Goal: Task Accomplishment & Management: Use online tool/utility

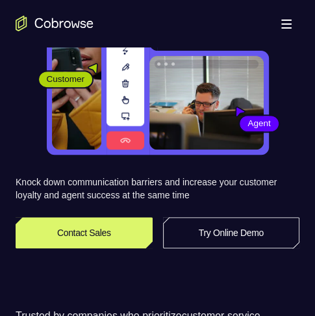
scroll to position [130, 0]
click at [235, 233] on link "Try Online Demo" at bounding box center [231, 232] width 137 height 31
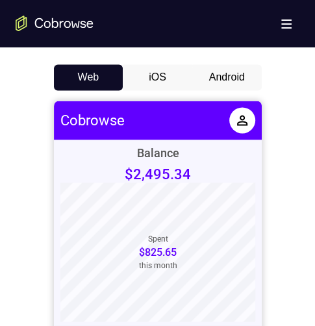
click at [233, 81] on button "Android" at bounding box center [226, 77] width 69 height 26
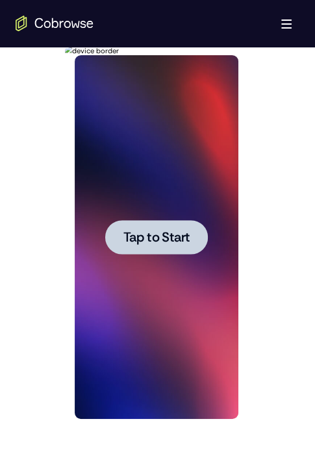
click at [132, 225] on div at bounding box center [156, 236] width 103 height 34
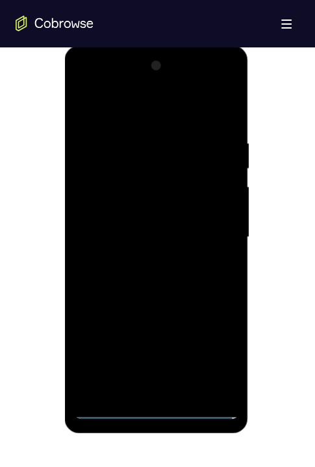
click at [154, 325] on div at bounding box center [157, 237] width 164 height 364
click at [223, 325] on div at bounding box center [157, 237] width 164 height 364
click at [277, 325] on div at bounding box center [158, 235] width 284 height 399
click at [198, 325] on div at bounding box center [157, 237] width 164 height 364
click at [153, 325] on div at bounding box center [157, 237] width 164 height 364
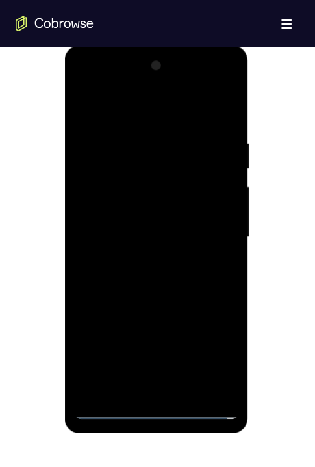
click at [156, 325] on div at bounding box center [157, 237] width 164 height 364
click at [151, 325] on div at bounding box center [157, 237] width 164 height 364
click at [211, 325] on div at bounding box center [157, 237] width 164 height 364
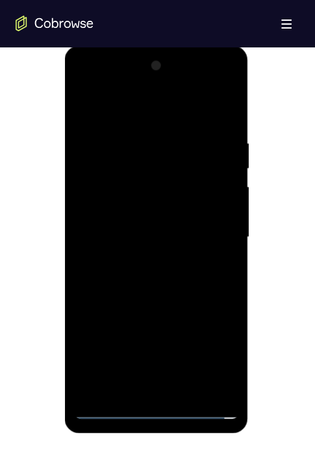
click at [194, 110] on div at bounding box center [157, 237] width 164 height 364
click at [216, 235] on div at bounding box center [157, 237] width 164 height 364
click at [140, 325] on div at bounding box center [157, 237] width 164 height 364
click at [186, 212] on div at bounding box center [157, 237] width 164 height 364
drag, startPoint x: 156, startPoint y: 206, endPoint x: 182, endPoint y: 483, distance: 277.8
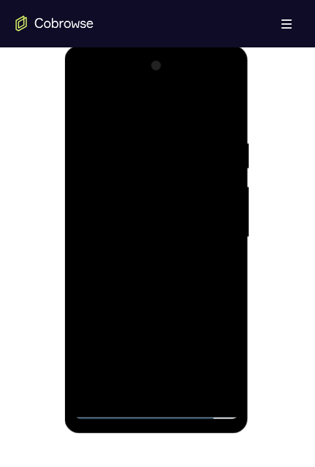
click at [156, 206] on div at bounding box center [157, 237] width 164 height 364
click at [184, 230] on div at bounding box center [157, 237] width 164 height 364
click at [158, 285] on div at bounding box center [157, 237] width 164 height 364
click at [188, 325] on div at bounding box center [157, 237] width 164 height 364
click at [149, 284] on div at bounding box center [157, 237] width 164 height 364
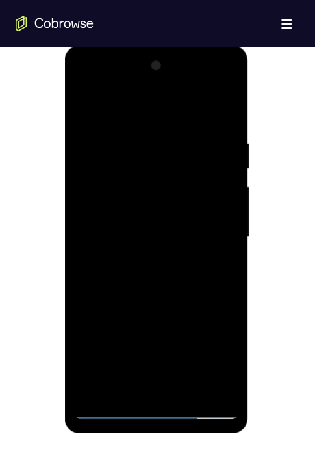
click at [225, 104] on div at bounding box center [157, 237] width 164 height 364
drag, startPoint x: 133, startPoint y: 127, endPoint x: 323, endPoint y: 220, distance: 212.0
click at [133, 127] on div at bounding box center [157, 237] width 164 height 364
click at [174, 123] on div at bounding box center [157, 237] width 164 height 364
click at [179, 147] on div at bounding box center [157, 237] width 164 height 364
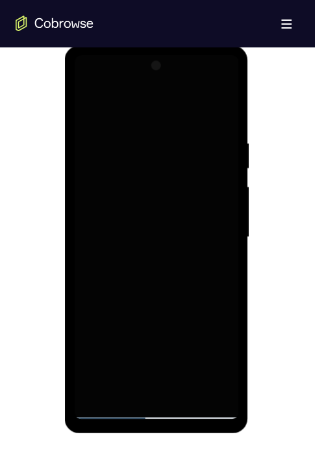
click at [284, 325] on div at bounding box center [158, 235] width 284 height 399
click at [200, 325] on div at bounding box center [157, 237] width 164 height 364
click at [179, 173] on div at bounding box center [157, 237] width 164 height 364
click at [215, 126] on div at bounding box center [157, 237] width 164 height 364
click at [186, 325] on div at bounding box center [157, 237] width 164 height 364
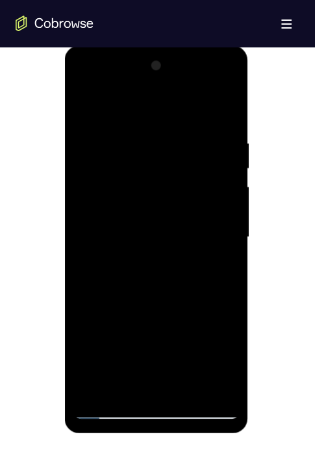
click at [162, 310] on div at bounding box center [157, 237] width 164 height 364
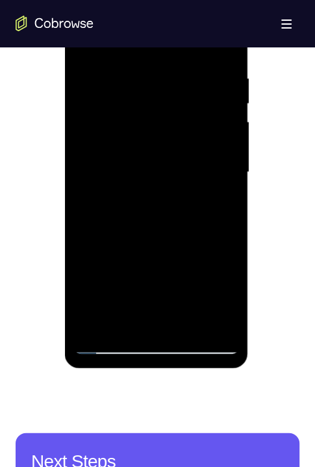
scroll to position [664, 0]
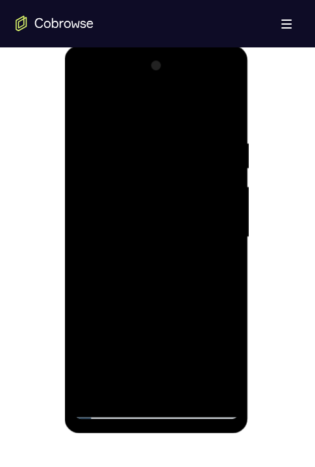
click at [129, 247] on div at bounding box center [157, 237] width 164 height 364
click at [115, 325] on div at bounding box center [157, 237] width 164 height 364
click at [219, 258] on div at bounding box center [157, 237] width 164 height 364
click at [130, 325] on div at bounding box center [157, 237] width 164 height 364
click at [216, 269] on div at bounding box center [157, 237] width 164 height 364
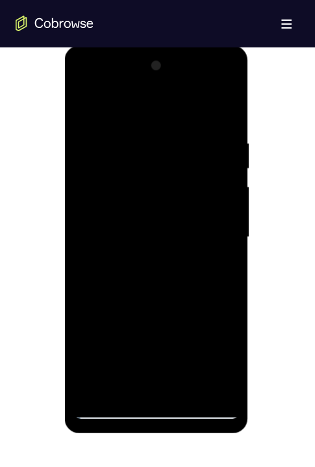
click at [225, 268] on div at bounding box center [157, 237] width 164 height 364
click at [86, 108] on div at bounding box center [157, 237] width 164 height 364
click at [125, 245] on div at bounding box center [157, 237] width 164 height 364
click at [124, 325] on div at bounding box center [157, 237] width 164 height 364
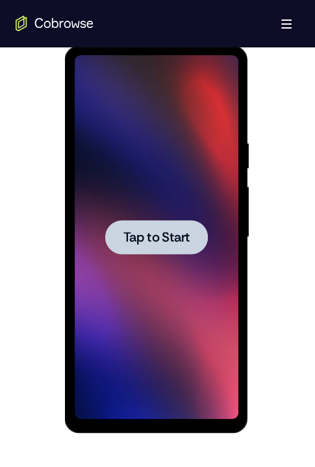
click at [156, 237] on span "Tap to Start" at bounding box center [156, 237] width 66 height 13
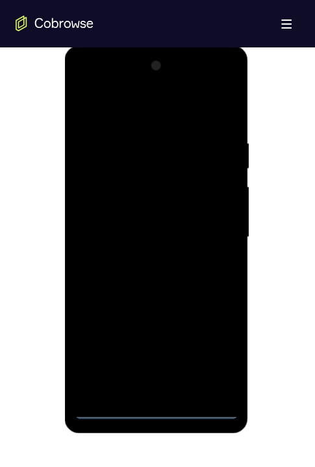
drag, startPoint x: 315, startPoint y: 447, endPoint x: 153, endPoint y: 408, distance: 166.8
click at [150, 325] on div at bounding box center [157, 237] width 164 height 364
click at [221, 325] on div at bounding box center [157, 237] width 164 height 364
click at [135, 114] on div at bounding box center [157, 237] width 164 height 364
click at [213, 216] on div at bounding box center [157, 237] width 164 height 364
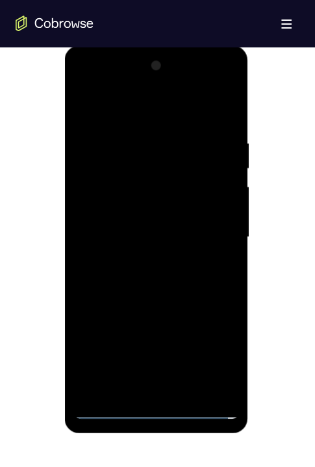
click at [205, 221] on div at bounding box center [157, 237] width 164 height 364
click at [146, 255] on div at bounding box center [157, 237] width 164 height 364
click at [143, 261] on div at bounding box center [157, 237] width 164 height 364
click at [119, 221] on div at bounding box center [157, 237] width 164 height 364
click at [135, 211] on div at bounding box center [157, 237] width 164 height 364
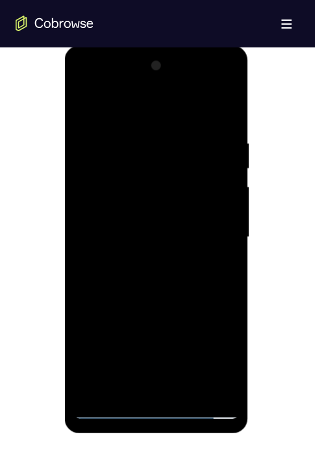
click at [130, 232] on div at bounding box center [157, 237] width 164 height 364
click at [186, 281] on div at bounding box center [157, 237] width 164 height 364
click at [170, 285] on div at bounding box center [157, 237] width 164 height 364
click at [218, 103] on div at bounding box center [157, 237] width 164 height 364
click at [188, 325] on div at bounding box center [157, 237] width 164 height 364
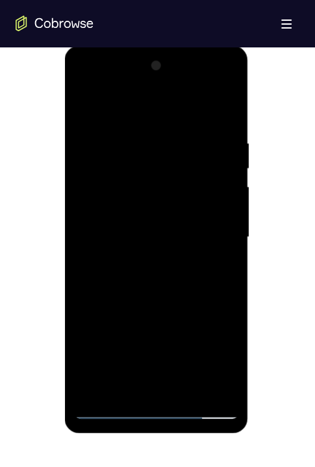
click at [145, 310] on div at bounding box center [157, 237] width 164 height 364
click at [144, 117] on div at bounding box center [157, 237] width 164 height 364
drag, startPoint x: 236, startPoint y: 183, endPoint x: 236, endPoint y: 214, distance: 30.5
click at [238, 213] on div at bounding box center [157, 237] width 164 height 364
click at [138, 118] on div at bounding box center [157, 237] width 164 height 364
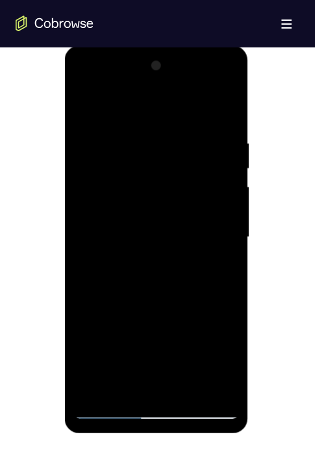
click at [106, 138] on div at bounding box center [157, 237] width 164 height 364
click at [166, 319] on div at bounding box center [157, 237] width 164 height 364
click at [89, 106] on div at bounding box center [157, 237] width 164 height 364
click at [227, 101] on div at bounding box center [157, 237] width 164 height 364
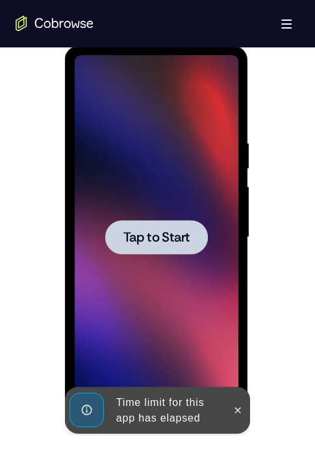
click at [112, 250] on div at bounding box center [156, 236] width 103 height 34
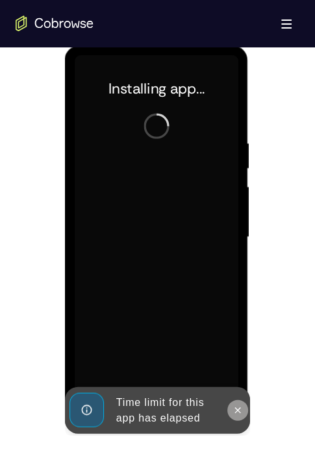
click at [237, 325] on icon at bounding box center [238, 409] width 6 height 6
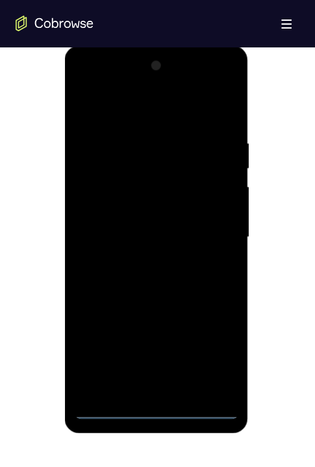
click at [160, 325] on div at bounding box center [157, 237] width 164 height 364
click at [215, 325] on div at bounding box center [157, 237] width 164 height 364
click at [123, 116] on div at bounding box center [157, 237] width 164 height 364
click at [214, 223] on div at bounding box center [157, 237] width 164 height 364
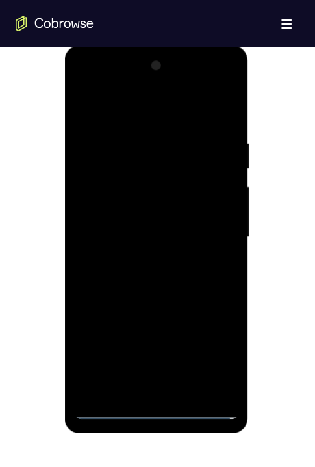
click at [136, 258] on div at bounding box center [157, 237] width 164 height 364
click at [143, 225] on div at bounding box center [157, 237] width 164 height 364
click at [161, 204] on div at bounding box center [157, 237] width 164 height 364
click at [120, 242] on div at bounding box center [157, 237] width 164 height 364
click at [138, 266] on div at bounding box center [157, 237] width 164 height 364
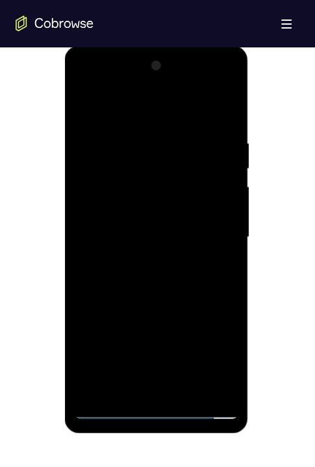
click at [137, 258] on div at bounding box center [157, 237] width 164 height 364
click at [177, 234] on div at bounding box center [157, 237] width 164 height 364
click at [218, 108] on div at bounding box center [157, 237] width 164 height 364
click at [223, 116] on div at bounding box center [157, 237] width 164 height 364
click at [174, 142] on div at bounding box center [157, 237] width 164 height 364
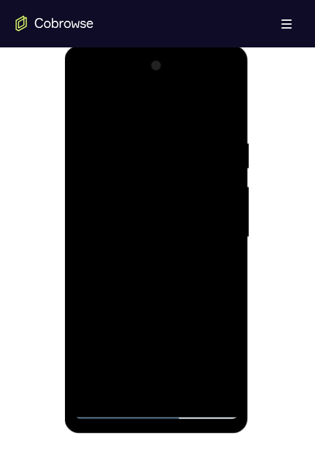
click at [225, 106] on div at bounding box center [157, 237] width 164 height 364
click at [215, 142] on div at bounding box center [157, 237] width 164 height 364
click at [221, 108] on div at bounding box center [157, 237] width 164 height 364
click at [190, 325] on div at bounding box center [157, 237] width 164 height 364
click at [163, 304] on div at bounding box center [157, 237] width 164 height 364
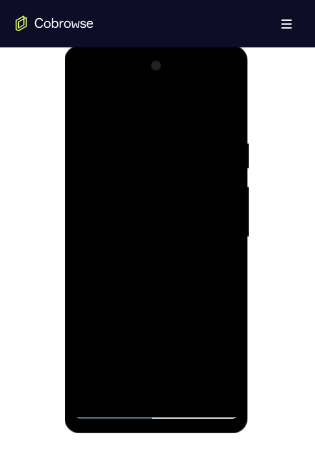
click at [231, 162] on div at bounding box center [157, 237] width 164 height 364
click at [230, 162] on div at bounding box center [157, 237] width 164 height 364
click at [143, 168] on div at bounding box center [157, 237] width 164 height 364
drag, startPoint x: 119, startPoint y: 340, endPoint x: 207, endPoint y: 485, distance: 169.6
click at [119, 325] on div at bounding box center [157, 237] width 164 height 364
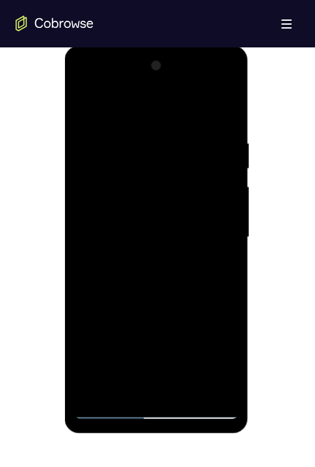
click at [123, 325] on div at bounding box center [157, 237] width 164 height 364
click at [112, 325] on div at bounding box center [157, 237] width 164 height 364
click at [125, 325] on div at bounding box center [157, 237] width 164 height 364
drag, startPoint x: 125, startPoint y: 338, endPoint x: 121, endPoint y: 344, distance: 7.6
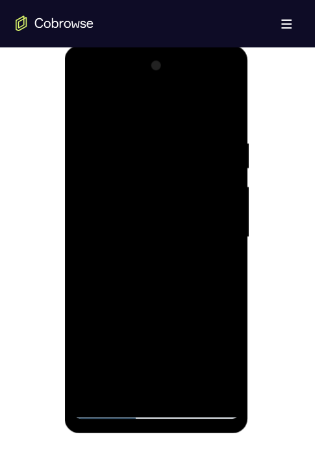
click at [94, 325] on div at bounding box center [157, 237] width 164 height 364
click at [121, 325] on div at bounding box center [157, 237] width 164 height 364
click at [122, 325] on div at bounding box center [157, 237] width 164 height 364
click at [136, 325] on div at bounding box center [157, 237] width 164 height 364
click at [179, 287] on div at bounding box center [157, 237] width 164 height 364
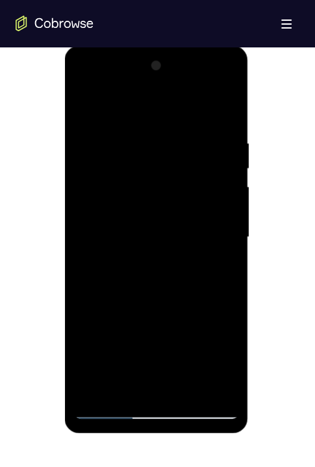
click at [210, 193] on div at bounding box center [157, 237] width 164 height 364
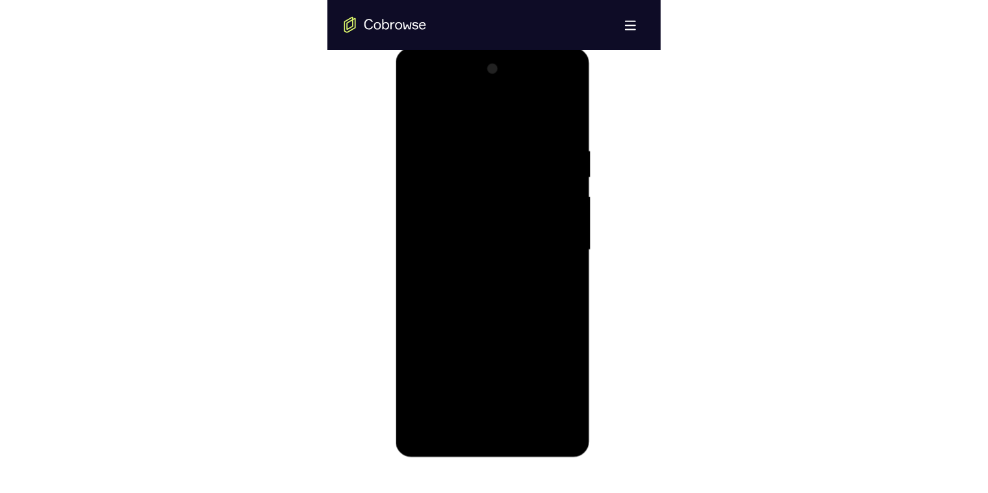
scroll to position [599, 0]
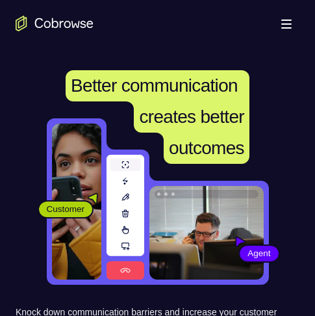
scroll to position [260, 0]
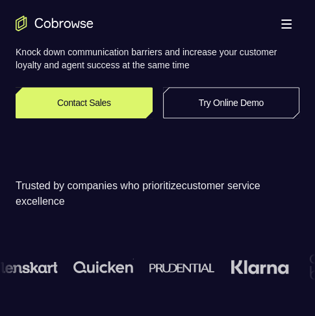
click at [261, 99] on link "Try Online Demo" at bounding box center [231, 102] width 137 height 31
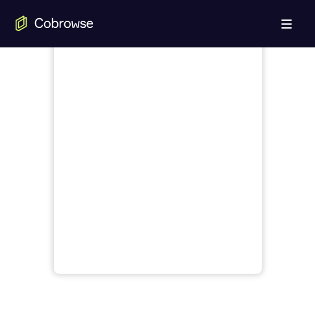
scroll to position [584, 0]
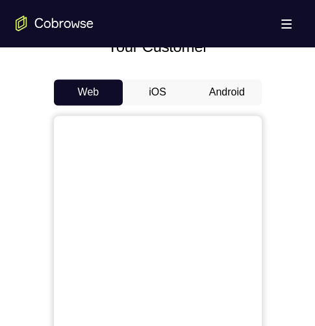
click at [230, 97] on button "Android" at bounding box center [226, 92] width 69 height 26
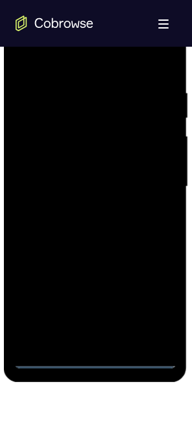
scroll to position [678, 0]
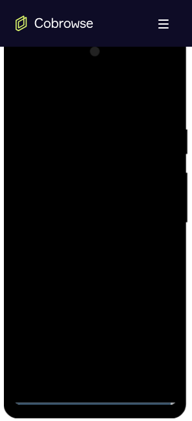
click at [98, 325] on div at bounding box center [95, 224] width 164 height 364
drag, startPoint x: 149, startPoint y: 328, endPoint x: 151, endPoint y: 320, distance: 8.2
click at [149, 325] on div at bounding box center [95, 224] width 164 height 364
click at [76, 106] on div at bounding box center [95, 224] width 164 height 364
click at [159, 216] on div at bounding box center [95, 224] width 164 height 364
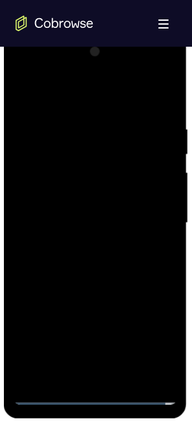
click at [84, 250] on div at bounding box center [95, 224] width 164 height 364
click at [99, 195] on div at bounding box center [95, 224] width 164 height 364
click at [99, 202] on div at bounding box center [95, 224] width 164 height 364
click at [78, 197] on div at bounding box center [95, 224] width 164 height 364
click at [106, 226] on div at bounding box center [95, 224] width 164 height 364
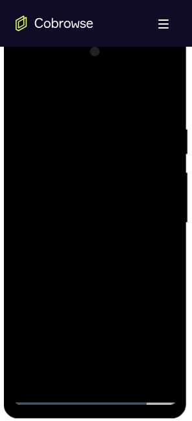
click at [73, 128] on div at bounding box center [95, 224] width 164 height 364
click at [151, 95] on div at bounding box center [95, 224] width 164 height 364
click at [161, 107] on div at bounding box center [95, 224] width 164 height 364
click at [76, 123] on div at bounding box center [95, 224] width 164 height 364
click at [50, 92] on div at bounding box center [95, 224] width 164 height 364
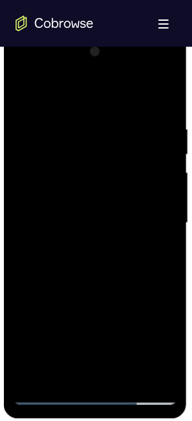
click at [45, 196] on div at bounding box center [95, 224] width 164 height 364
click at [33, 269] on div at bounding box center [95, 224] width 164 height 364
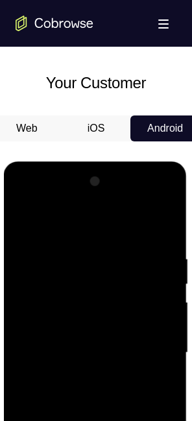
click at [166, 180] on div at bounding box center [95, 353] width 164 height 364
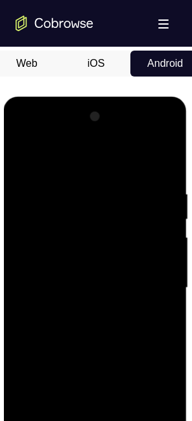
click at [45, 273] on div at bounding box center [95, 288] width 164 height 364
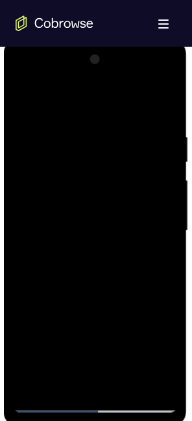
click at [31, 138] on div at bounding box center [95, 231] width 164 height 364
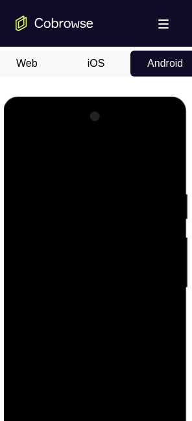
click at [131, 184] on div at bounding box center [95, 288] width 164 height 364
click at [120, 169] on div at bounding box center [95, 288] width 164 height 364
click at [70, 260] on div at bounding box center [95, 288] width 164 height 364
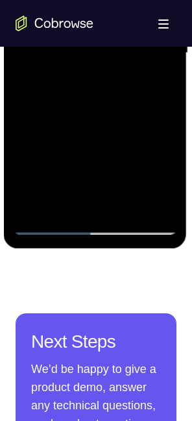
click at [29, 57] on div at bounding box center [95, 53] width 164 height 364
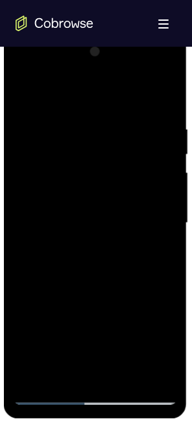
scroll to position [613, 0]
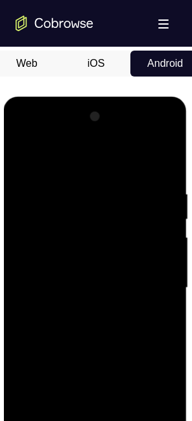
click at [162, 120] on div at bounding box center [95, 288] width 164 height 364
click at [31, 293] on div at bounding box center [95, 288] width 164 height 364
click at [152, 325] on div at bounding box center [95, 288] width 164 height 364
click at [162, 112] on div at bounding box center [95, 288] width 164 height 364
click at [24, 160] on div at bounding box center [95, 288] width 164 height 364
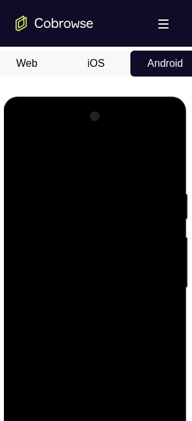
click at [157, 164] on div at bounding box center [95, 288] width 164 height 364
click at [19, 155] on div at bounding box center [95, 288] width 164 height 364
click at [19, 156] on div at bounding box center [95, 288] width 164 height 364
click at [153, 159] on div at bounding box center [95, 288] width 164 height 364
click at [167, 177] on div at bounding box center [95, 288] width 164 height 364
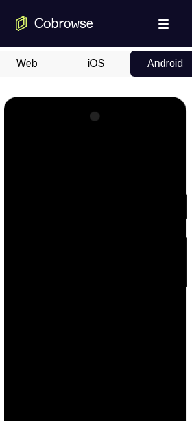
click at [156, 157] on div at bounding box center [95, 288] width 164 height 364
click at [113, 195] on div at bounding box center [95, 288] width 164 height 364
click at [55, 158] on div at bounding box center [95, 288] width 164 height 364
click at [25, 158] on div at bounding box center [95, 288] width 164 height 364
drag, startPoint x: 159, startPoint y: 166, endPoint x: 6, endPoint y: 193, distance: 155.0
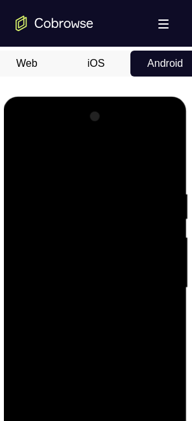
click at [159, 166] on div at bounding box center [95, 288] width 164 height 364
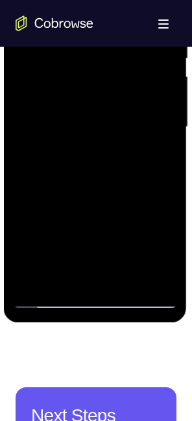
click at [129, 277] on div at bounding box center [95, 127] width 164 height 364
click at [110, 194] on div at bounding box center [95, 127] width 164 height 364
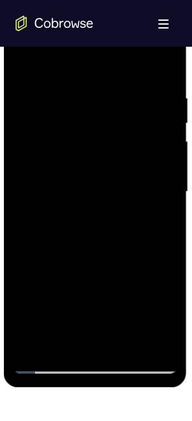
click at [160, 151] on div at bounding box center [95, 192] width 164 height 364
click at [27, 55] on div at bounding box center [95, 192] width 164 height 364
click at [27, 60] on div at bounding box center [95, 192] width 164 height 364
click at [154, 93] on div at bounding box center [95, 192] width 164 height 364
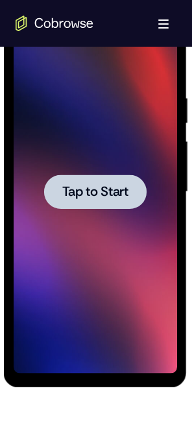
click at [69, 193] on span "Tap to Start" at bounding box center [95, 192] width 66 height 13
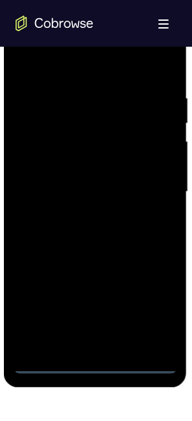
click at [97, 325] on div at bounding box center [95, 192] width 164 height 364
click at [145, 312] on div at bounding box center [95, 192] width 164 height 364
click at [89, 70] on div at bounding box center [95, 192] width 164 height 364
click at [151, 182] on div at bounding box center [95, 192] width 164 height 364
click at [78, 325] on div at bounding box center [95, 192] width 164 height 364
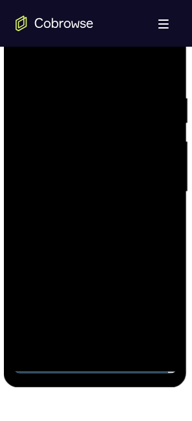
click at [76, 175] on div at bounding box center [95, 192] width 164 height 364
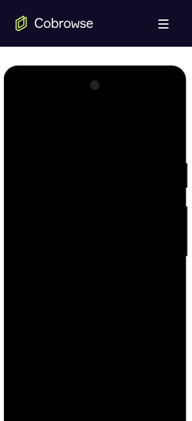
click at [80, 219] on div at bounding box center [95, 257] width 164 height 364
drag, startPoint x: 58, startPoint y: 253, endPoint x: 52, endPoint y: 259, distance: 8.7
click at [53, 255] on div at bounding box center [95, 257] width 164 height 364
click at [65, 325] on div at bounding box center [95, 257] width 164 height 364
click at [86, 306] on div at bounding box center [95, 257] width 164 height 364
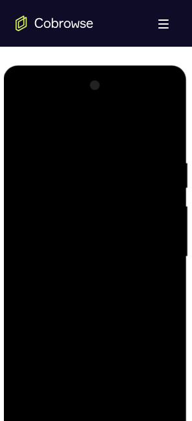
click at [168, 289] on div at bounding box center [95, 257] width 164 height 364
click at [62, 325] on div at bounding box center [95, 257] width 164 height 364
click at [149, 125] on div at bounding box center [95, 257] width 164 height 364
click at [86, 122] on div at bounding box center [95, 257] width 164 height 364
click at [71, 150] on div at bounding box center [95, 257] width 164 height 364
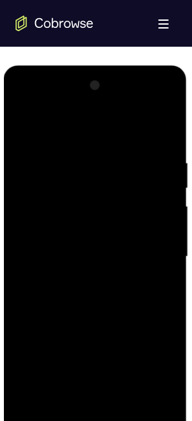
click at [56, 247] on div at bounding box center [95, 257] width 164 height 364
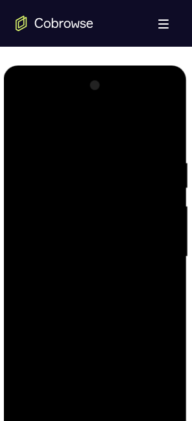
click at [25, 121] on div at bounding box center [95, 257] width 164 height 364
click at [45, 216] on div at bounding box center [95, 257] width 164 height 364
click at [24, 294] on div at bounding box center [95, 257] width 164 height 364
click at [169, 84] on div at bounding box center [95, 257] width 164 height 364
click at [25, 124] on div at bounding box center [95, 257] width 164 height 364
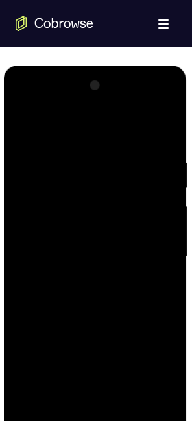
scroll to position [709, 0]
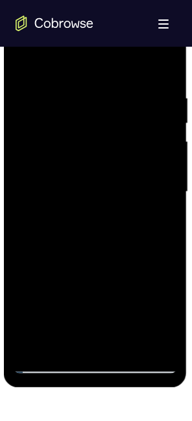
click at [156, 58] on div at bounding box center [95, 192] width 164 height 364
click at [33, 325] on div at bounding box center [95, 192] width 164 height 364
click at [170, 219] on div at bounding box center [95, 192] width 164 height 364
click at [169, 219] on div at bounding box center [95, 192] width 164 height 364
click at [151, 91] on div at bounding box center [95, 192] width 164 height 364
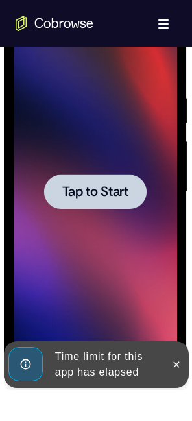
scroll to position [644, 0]
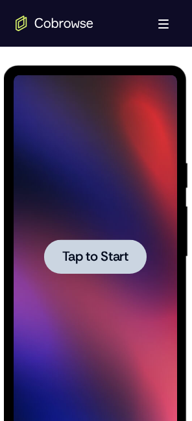
click at [79, 251] on span "Tap to Start" at bounding box center [95, 257] width 66 height 13
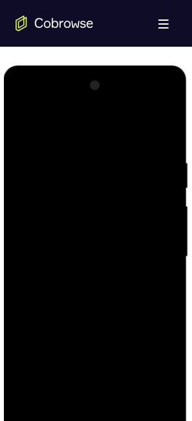
scroll to position [709, 0]
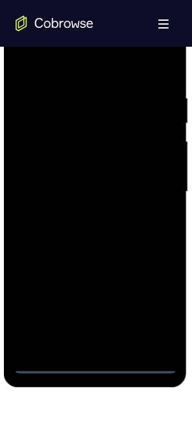
click at [97, 325] on div at bounding box center [95, 192] width 164 height 364
click at [95, 325] on div at bounding box center [95, 192] width 164 height 364
click at [148, 312] on div at bounding box center [95, 192] width 164 height 364
click at [58, 65] on div at bounding box center [95, 192] width 164 height 364
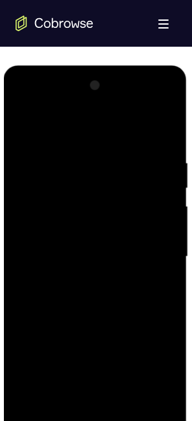
click at [154, 262] on div at bounding box center [95, 257] width 164 height 364
click at [134, 325] on div at bounding box center [95, 257] width 164 height 364
click at [99, 301] on div at bounding box center [95, 257] width 164 height 364
click at [105, 299] on div at bounding box center [95, 257] width 164 height 364
click at [166, 128] on div at bounding box center [95, 257] width 164 height 364
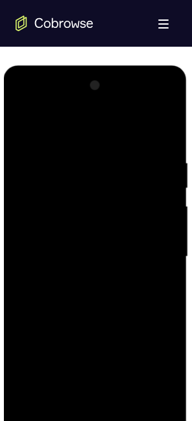
click at [125, 124] on div at bounding box center [95, 257] width 164 height 364
click at [81, 239] on div at bounding box center [95, 257] width 164 height 364
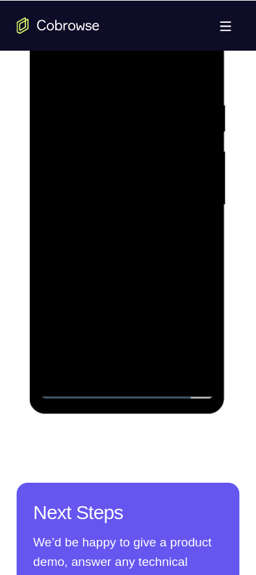
scroll to position [709, 0]
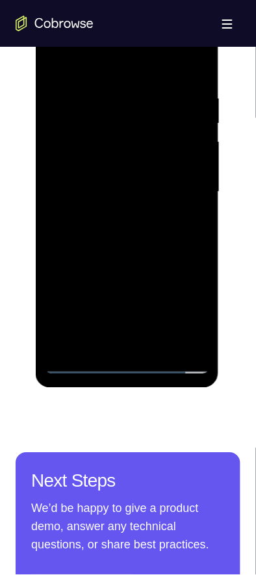
click at [194, 132] on div at bounding box center [127, 192] width 164 height 364
click at [110, 167] on div at bounding box center [127, 192] width 164 height 364
click at [89, 190] on div at bounding box center [127, 192] width 164 height 364
click at [131, 231] on div at bounding box center [127, 192] width 164 height 364
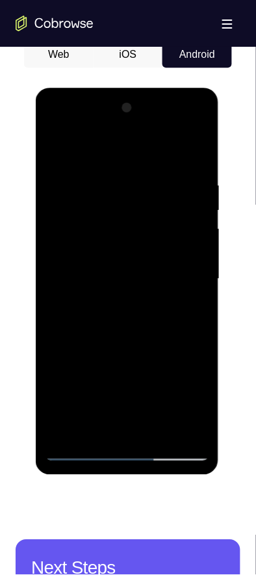
click at [191, 160] on div at bounding box center [127, 279] width 164 height 364
click at [193, 155] on div at bounding box center [127, 279] width 164 height 364
click at [99, 325] on div at bounding box center [127, 279] width 164 height 364
click at [86, 151] on div at bounding box center [127, 279] width 164 height 364
click at [86, 149] on div at bounding box center [127, 279] width 164 height 364
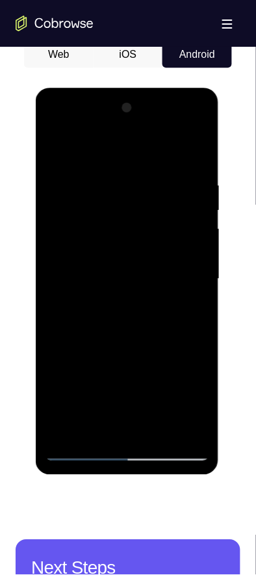
click at [108, 145] on div at bounding box center [127, 279] width 164 height 364
click at [200, 325] on div at bounding box center [127, 279] width 164 height 364
click at [175, 151] on div at bounding box center [127, 279] width 164 height 364
click at [199, 146] on div at bounding box center [127, 279] width 164 height 364
click at [130, 142] on div at bounding box center [127, 279] width 164 height 364
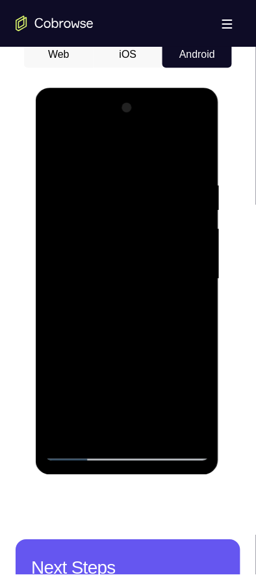
click at [171, 147] on div at bounding box center [127, 279] width 164 height 364
click at [186, 146] on div at bounding box center [127, 279] width 164 height 364
click at [68, 325] on div at bounding box center [127, 279] width 164 height 364
click at [150, 171] on div at bounding box center [127, 279] width 164 height 364
click at [193, 142] on div at bounding box center [127, 279] width 164 height 364
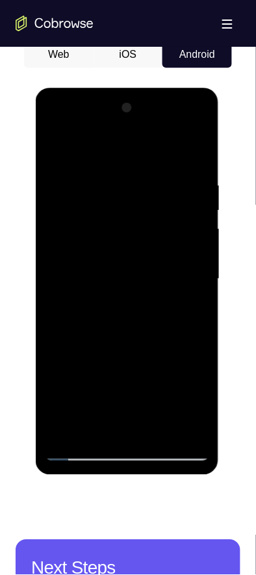
click at [191, 153] on div at bounding box center [127, 279] width 164 height 364
click at [153, 325] on div at bounding box center [127, 279] width 164 height 364
click at [120, 325] on div at bounding box center [127, 279] width 164 height 364
click at [135, 251] on div at bounding box center [127, 279] width 164 height 364
click at [78, 325] on div at bounding box center [127, 279] width 164 height 364
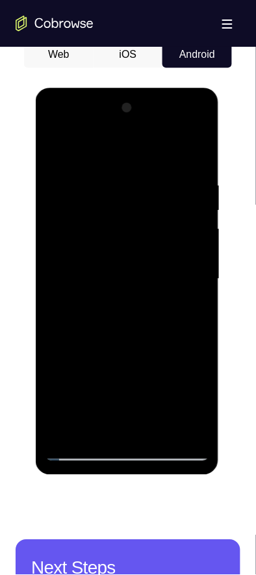
click at [90, 325] on div at bounding box center [127, 279] width 164 height 364
click at [127, 325] on div at bounding box center [127, 279] width 164 height 364
click at [126, 325] on div at bounding box center [127, 279] width 164 height 364
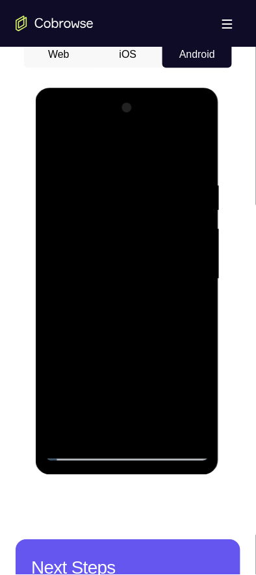
click at [185, 298] on div at bounding box center [127, 279] width 164 height 364
click at [53, 139] on div at bounding box center [127, 279] width 164 height 364
click at [93, 297] on div at bounding box center [127, 279] width 164 height 364
click at [192, 306] on div at bounding box center [127, 279] width 164 height 364
click at [179, 308] on div at bounding box center [127, 279] width 164 height 364
